Goal: Task Accomplishment & Management: Complete application form

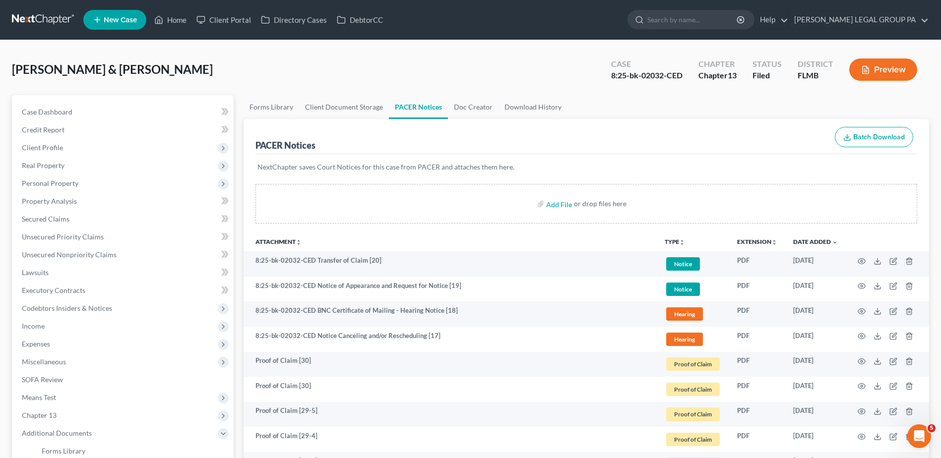
click at [45, 21] on link at bounding box center [44, 20] width 64 height 18
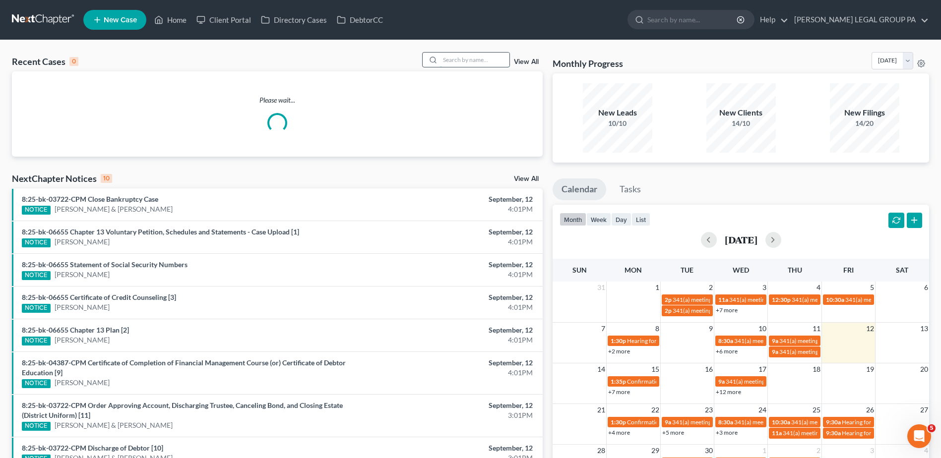
click at [488, 61] on input "search" at bounding box center [474, 60] width 69 height 14
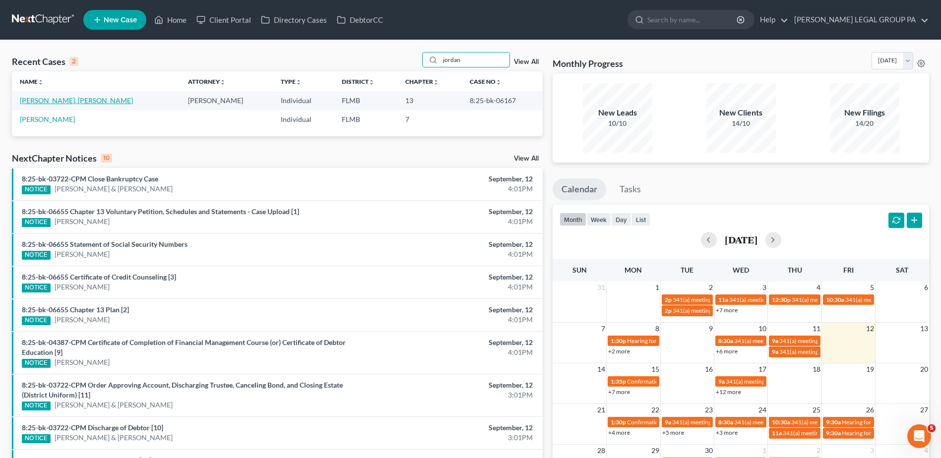
type input "jordan"
click at [54, 100] on link "[PERSON_NAME], [PERSON_NAME]" at bounding box center [76, 100] width 113 height 8
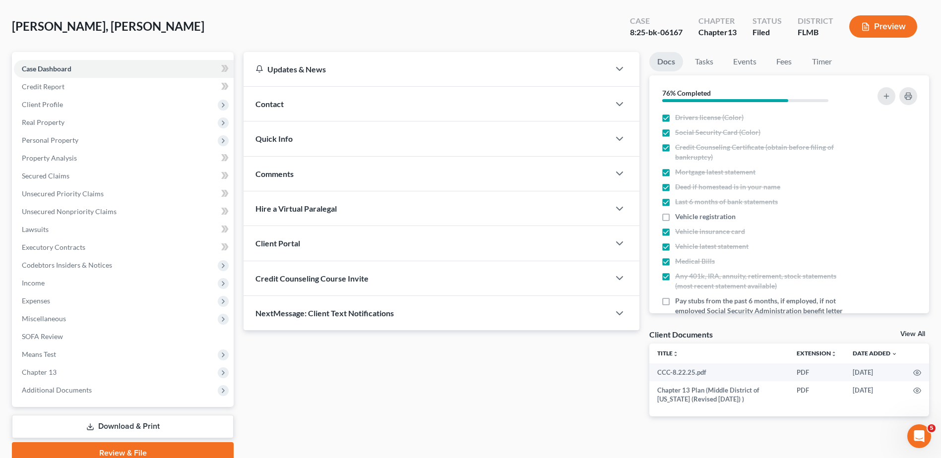
scroll to position [87, 0]
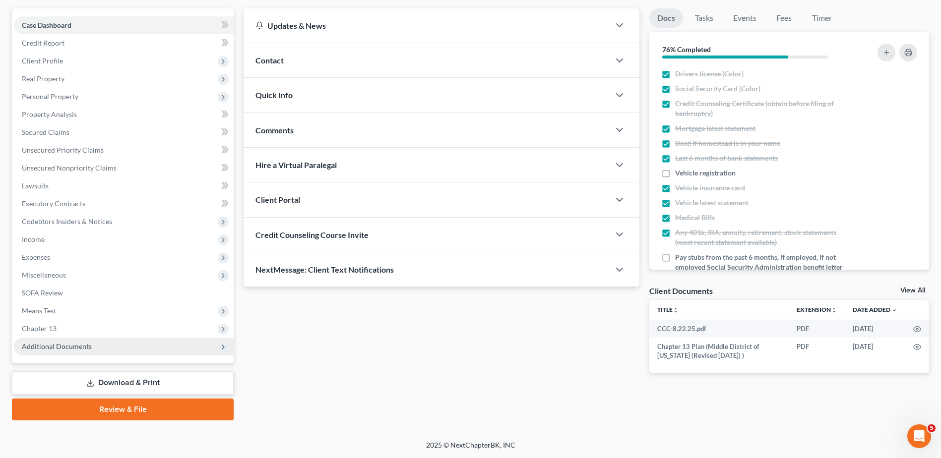
click at [68, 350] on span "Additional Documents" at bounding box center [57, 346] width 70 height 8
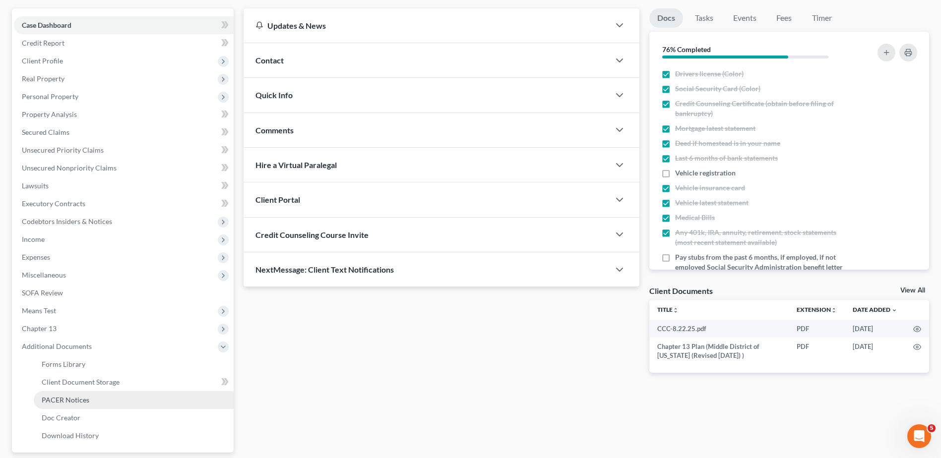
click at [66, 401] on span "PACER Notices" at bounding box center [66, 400] width 48 height 8
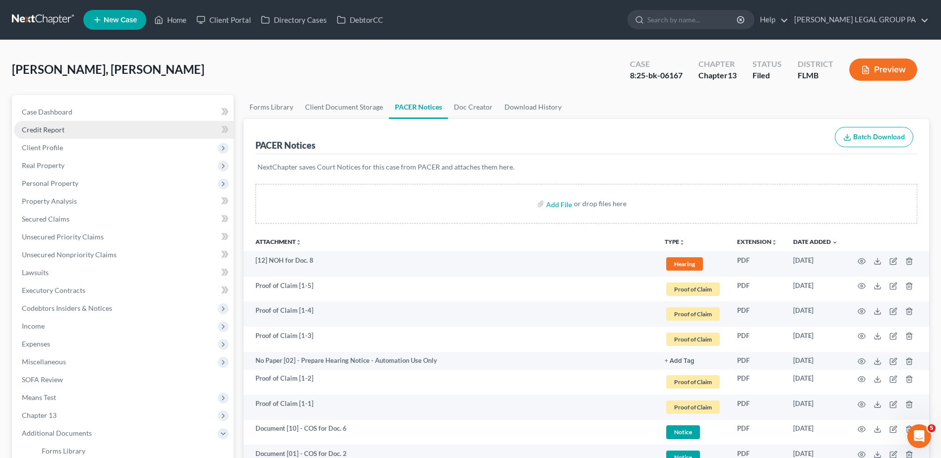
click at [57, 130] on span "Credit Report" at bounding box center [43, 130] width 43 height 8
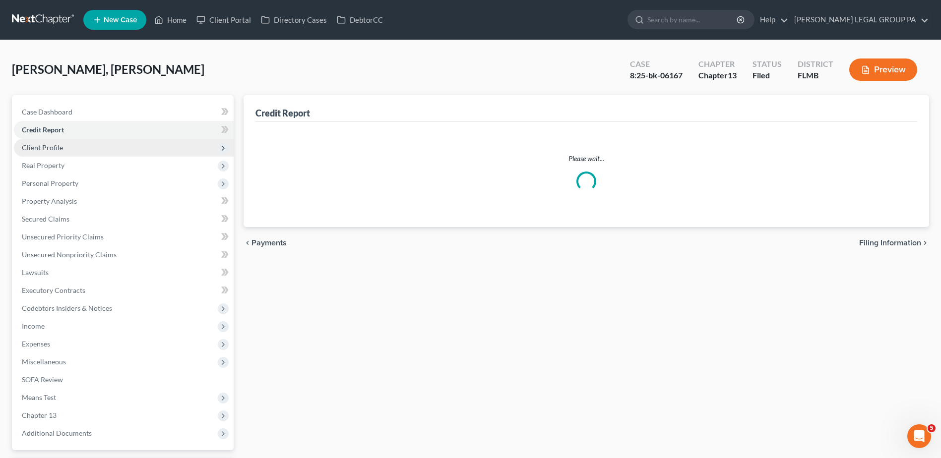
click at [45, 144] on span "Client Profile" at bounding box center [42, 147] width 41 height 8
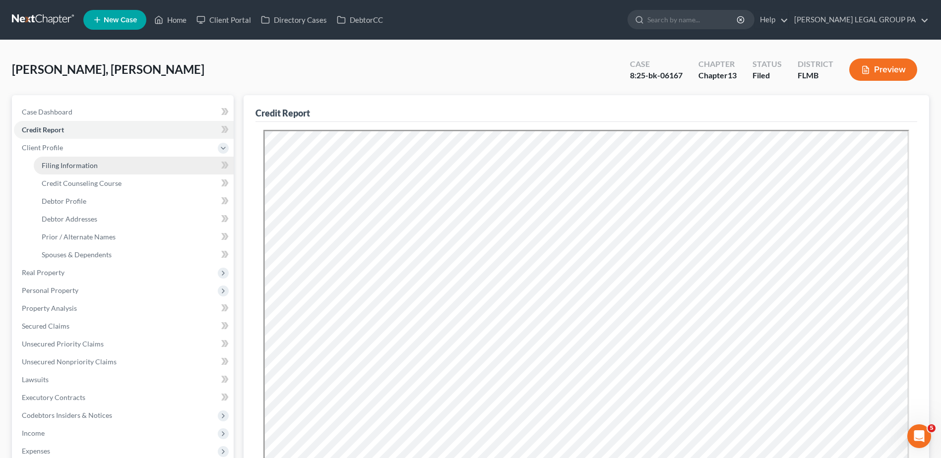
click at [64, 163] on span "Filing Information" at bounding box center [70, 165] width 56 height 8
select select "1"
select select "0"
select select "3"
select select "9"
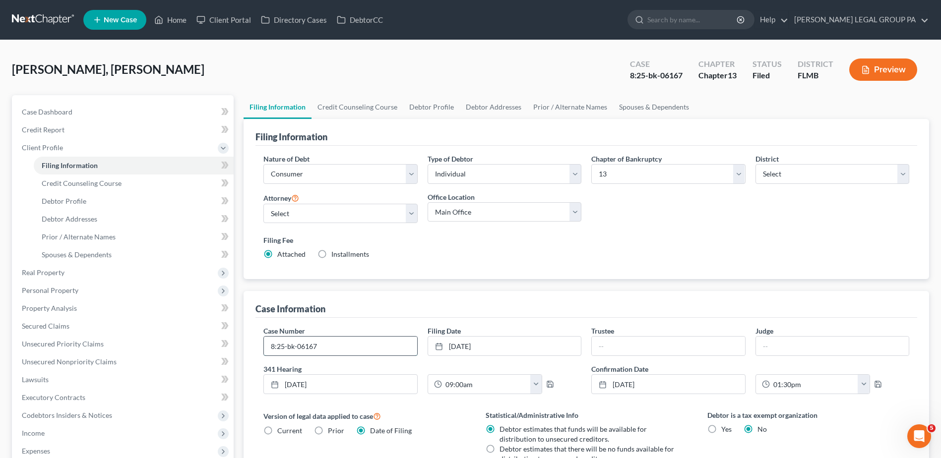
click at [353, 349] on input "8:25-bk-06167" at bounding box center [340, 346] width 153 height 19
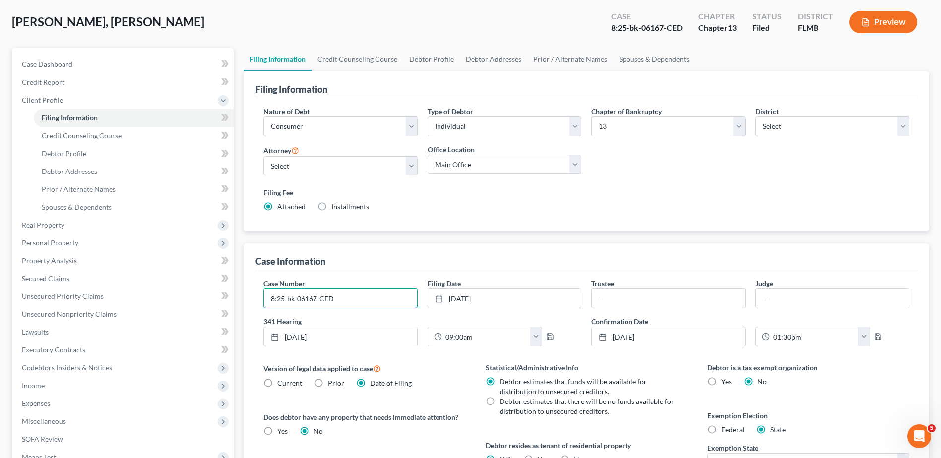
scroll to position [195, 0]
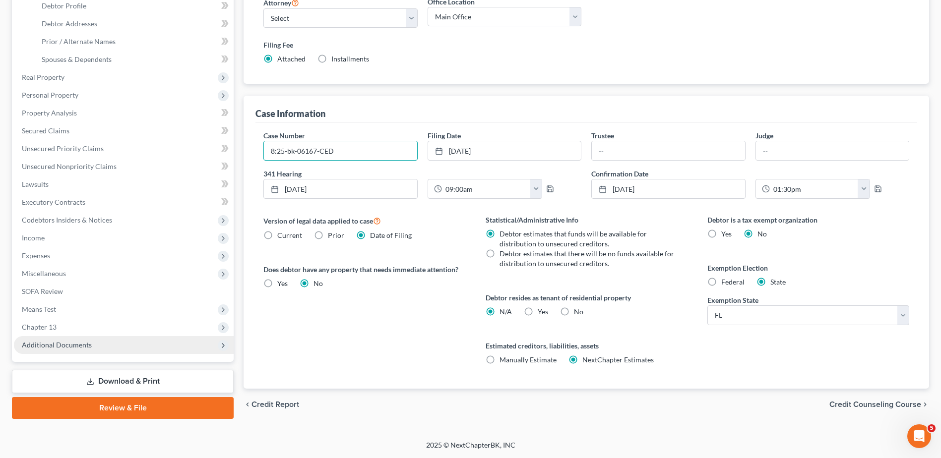
type input "8:25-bk-06167-CED"
click at [102, 349] on span "Additional Documents" at bounding box center [124, 345] width 220 height 18
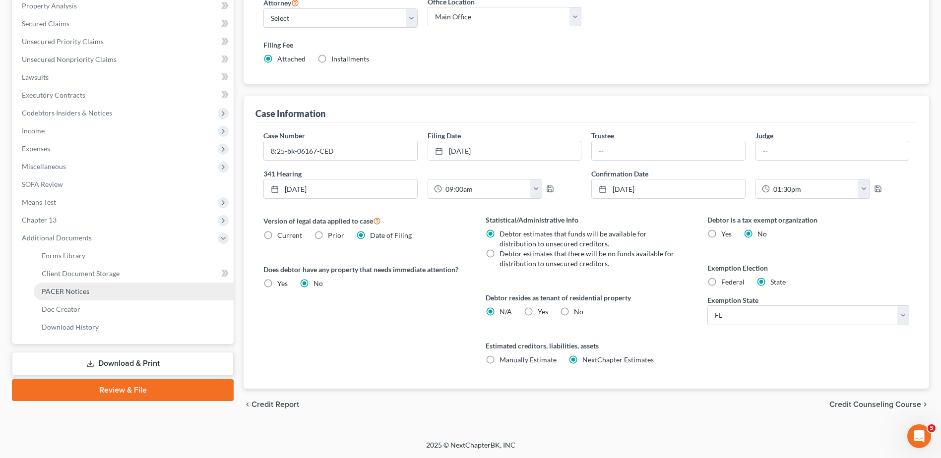
click at [94, 293] on link "PACER Notices" at bounding box center [134, 292] width 200 height 18
